Goal: Task Accomplishment & Management: Manage account settings

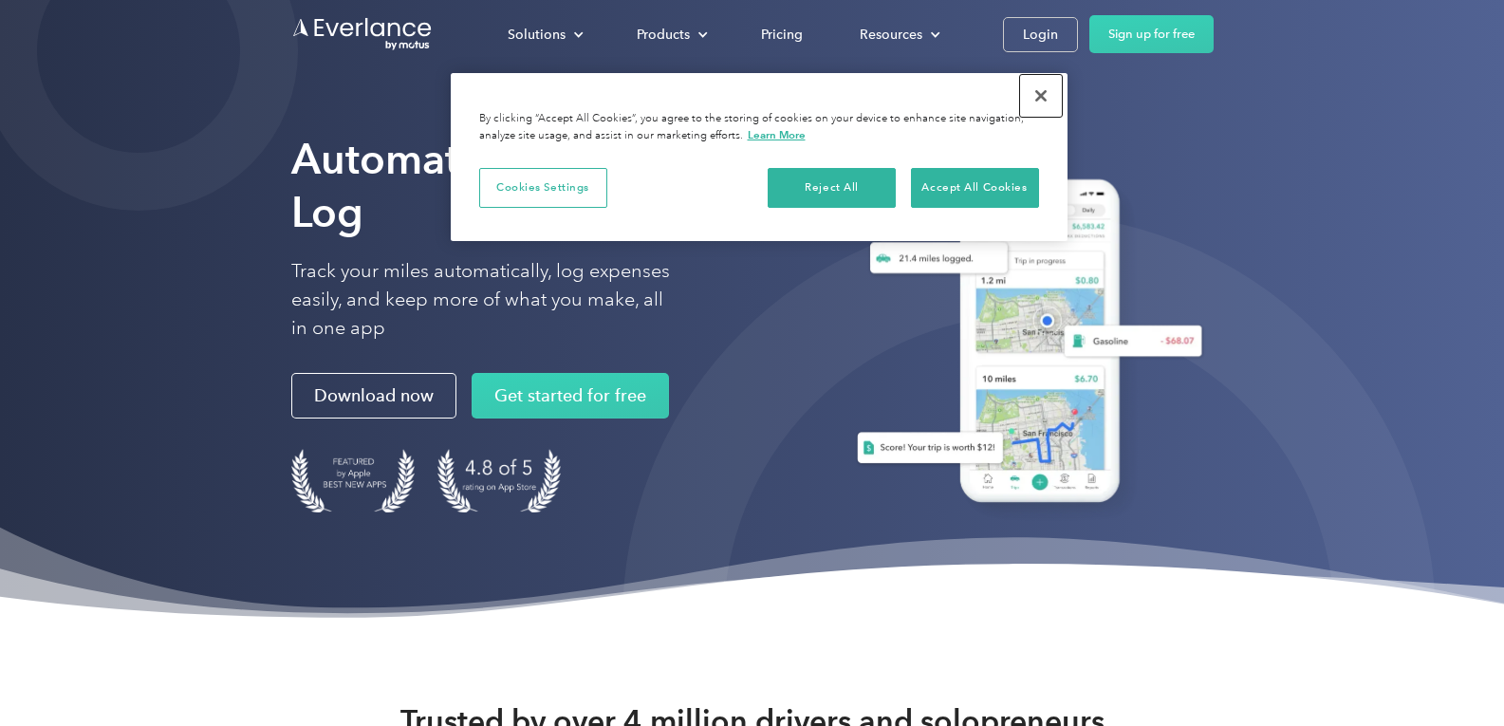
click at [1045, 97] on button "Close" at bounding box center [1041, 96] width 42 height 42
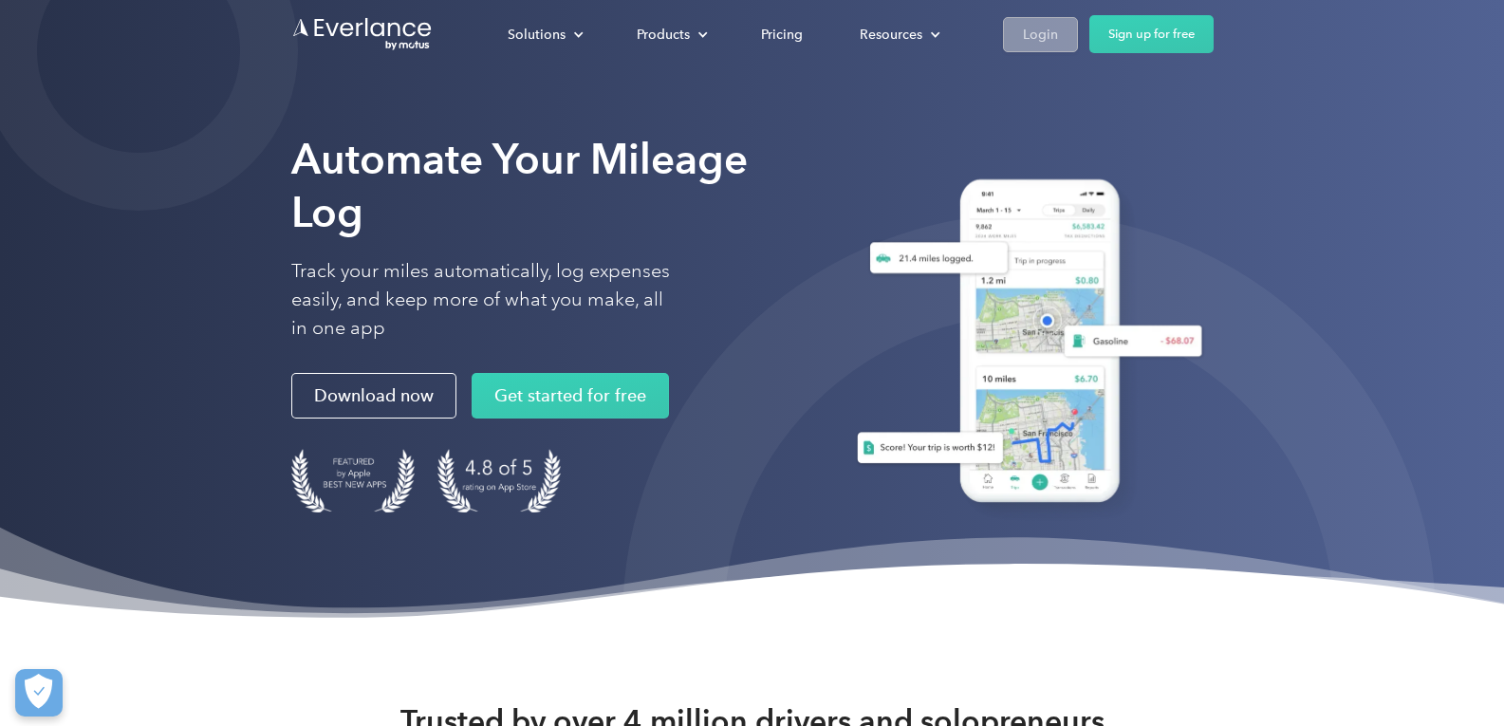
click at [1029, 42] on div "Login" at bounding box center [1040, 35] width 35 height 24
